Goal: Information Seeking & Learning: Learn about a topic

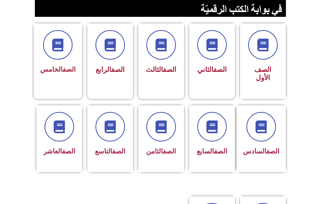
scroll to position [127, 0]
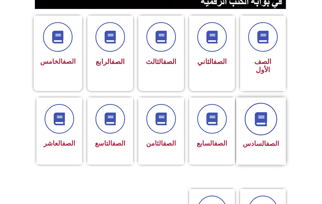
click at [268, 112] on icon at bounding box center [261, 119] width 14 height 14
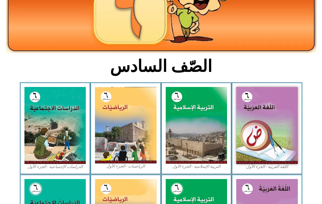
scroll to position [127, 0]
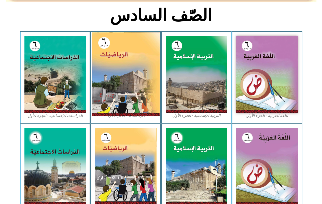
click at [132, 71] on img at bounding box center [126, 74] width 68 height 84
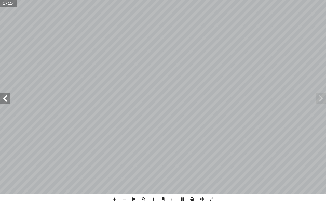
click at [8, 99] on span at bounding box center [5, 98] width 10 height 10
click at [5, 95] on span at bounding box center [5, 98] width 10 height 10
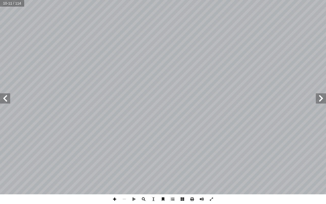
click at [115, 198] on span at bounding box center [115, 199] width 10 height 10
click at [4, 96] on span at bounding box center [5, 98] width 10 height 10
click at [8, 99] on span at bounding box center [5, 98] width 10 height 10
click at [115, 198] on span at bounding box center [115, 199] width 10 height 10
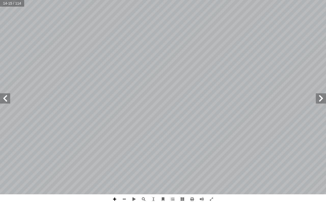
click at [116, 197] on span at bounding box center [115, 199] width 10 height 10
